Goal: Task Accomplishment & Management: Use online tool/utility

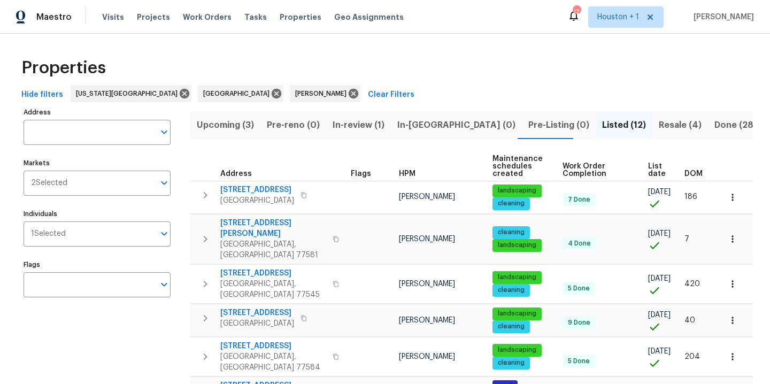
scroll to position [2, 0]
click at [344, 123] on span "In-review (1)" at bounding box center [358, 125] width 52 height 15
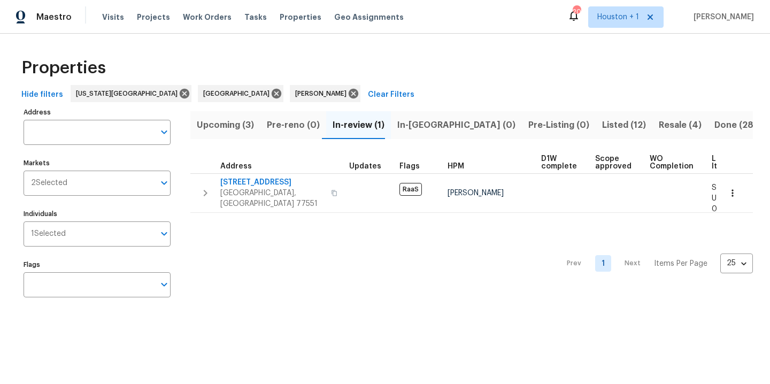
click at [244, 125] on span "Upcoming (3)" at bounding box center [225, 125] width 57 height 15
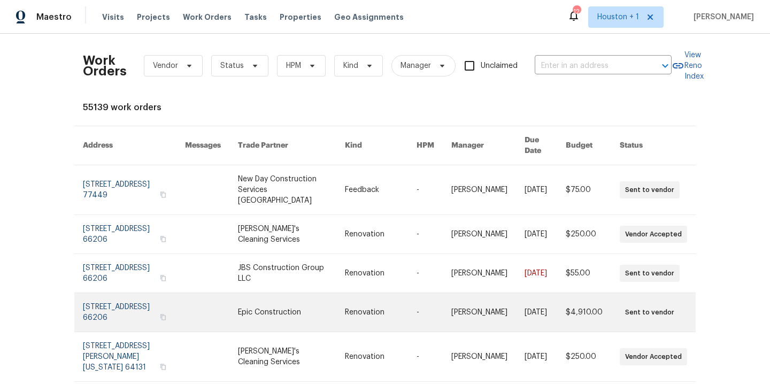
click at [273, 293] on link at bounding box center [291, 312] width 107 height 38
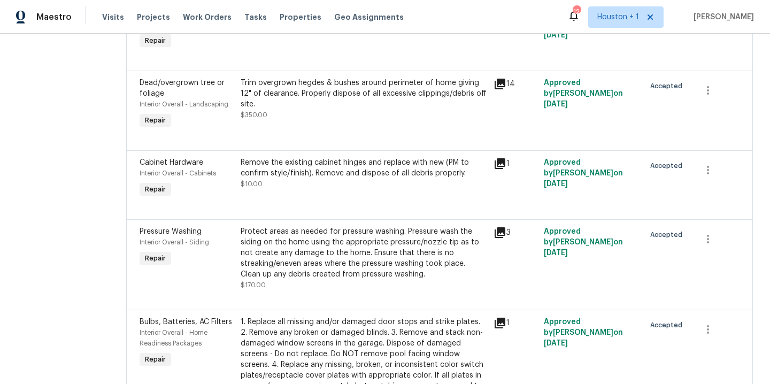
scroll to position [259, 0]
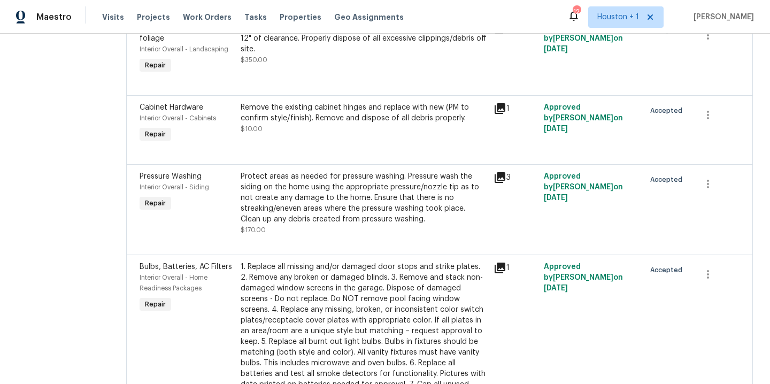
click at [358, 208] on div "Protect areas as needed for pressure washing. Pressure wash the siding on the h…" at bounding box center [364, 197] width 246 height 53
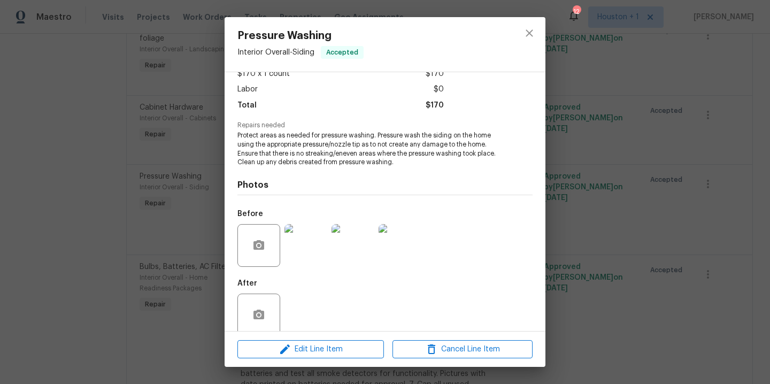
scroll to position [82, 0]
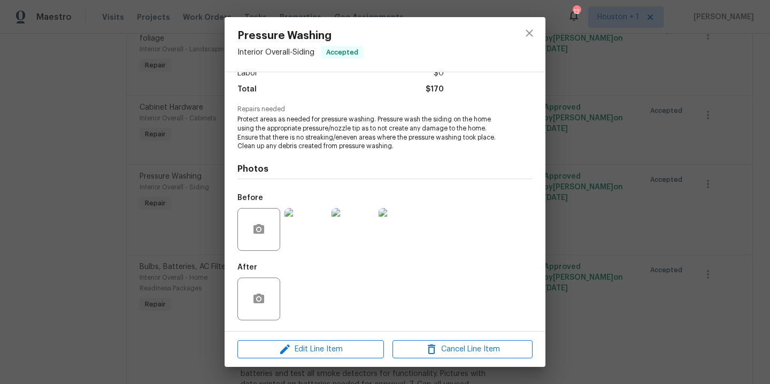
click at [316, 233] on img at bounding box center [305, 229] width 43 height 43
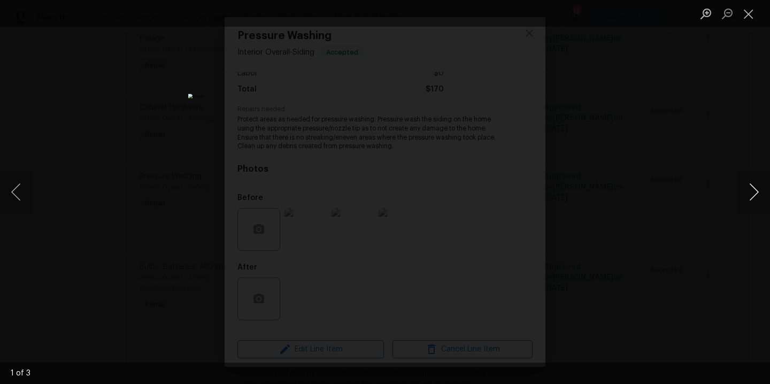
click at [754, 194] on button "Next image" at bounding box center [754, 192] width 32 height 43
click at [704, 132] on div "Lightbox" at bounding box center [385, 192] width 770 height 384
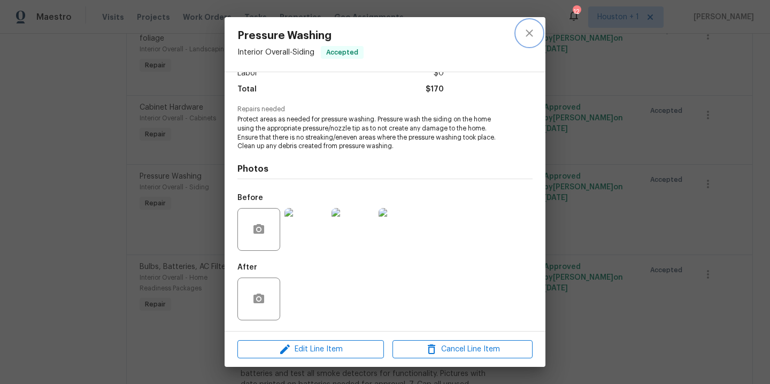
click at [527, 32] on icon "close" at bounding box center [529, 33] width 13 height 13
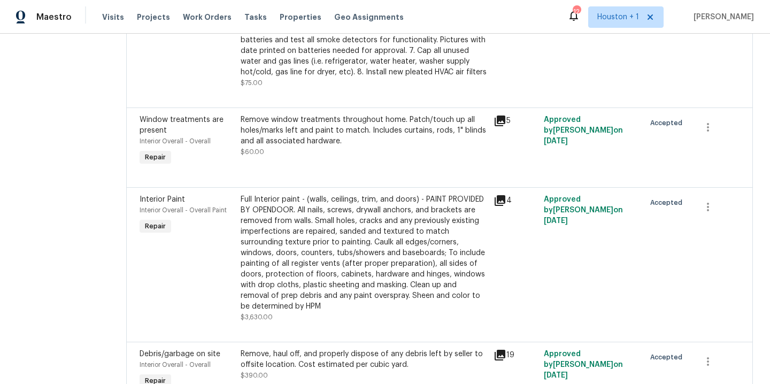
scroll to position [645, 0]
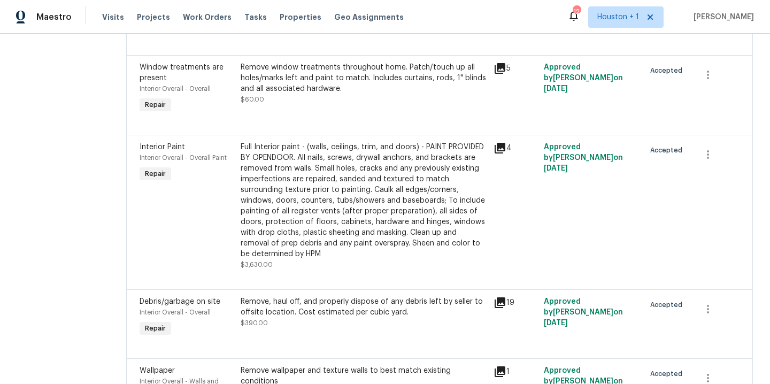
click at [383, 188] on div "Full Interior paint - (walls, ceilings, trim, and doors) - PAINT PROVIDED BY OP…" at bounding box center [364, 201] width 246 height 118
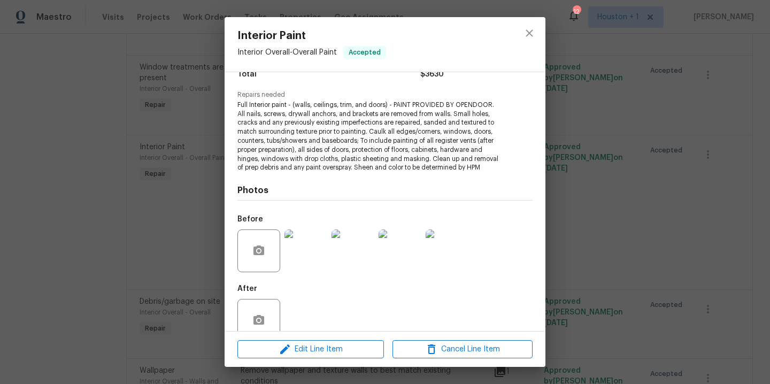
scroll to position [127, 0]
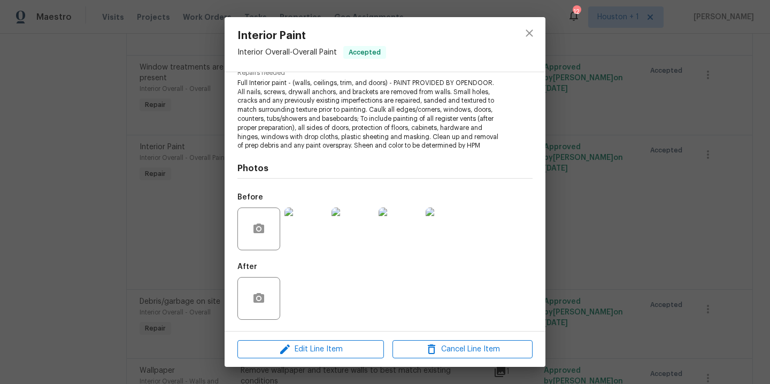
click at [319, 240] on img at bounding box center [305, 228] width 43 height 43
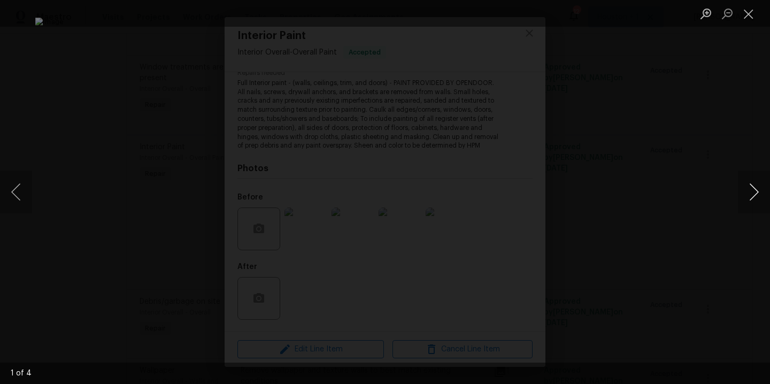
click at [750, 188] on button "Next image" at bounding box center [754, 192] width 32 height 43
click at [716, 122] on div "Lightbox" at bounding box center [385, 192] width 770 height 384
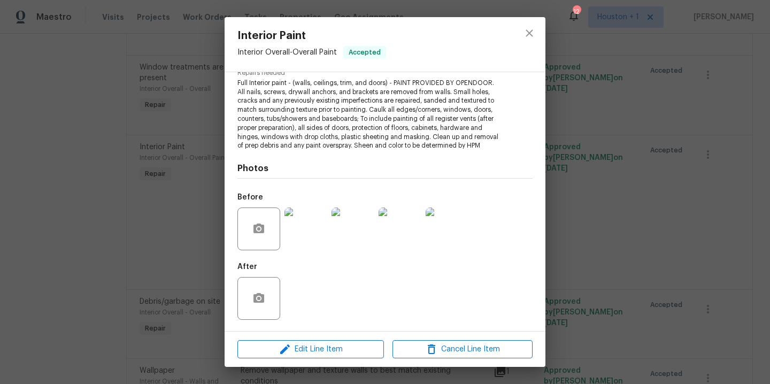
click at [667, 129] on div "Interior Paint Interior Overall - Overall Paint Accepted Vendor Epic Constructi…" at bounding box center [385, 192] width 770 height 384
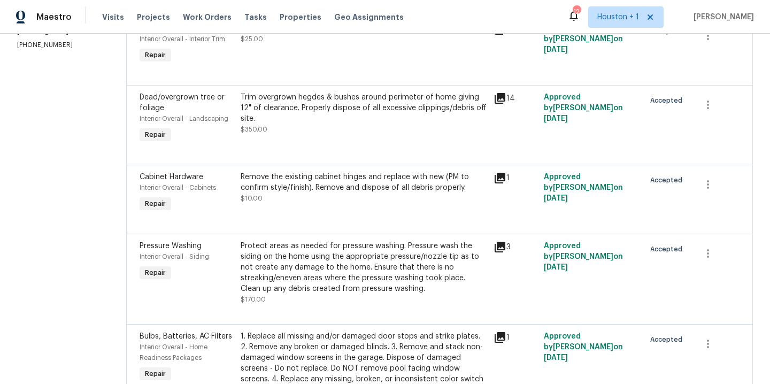
scroll to position [0, 0]
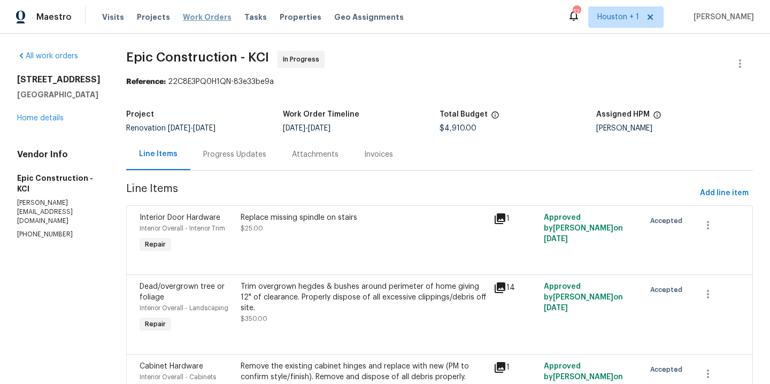
click at [192, 20] on span "Work Orders" at bounding box center [207, 17] width 49 height 11
